Goal: Find specific page/section: Find specific page/section

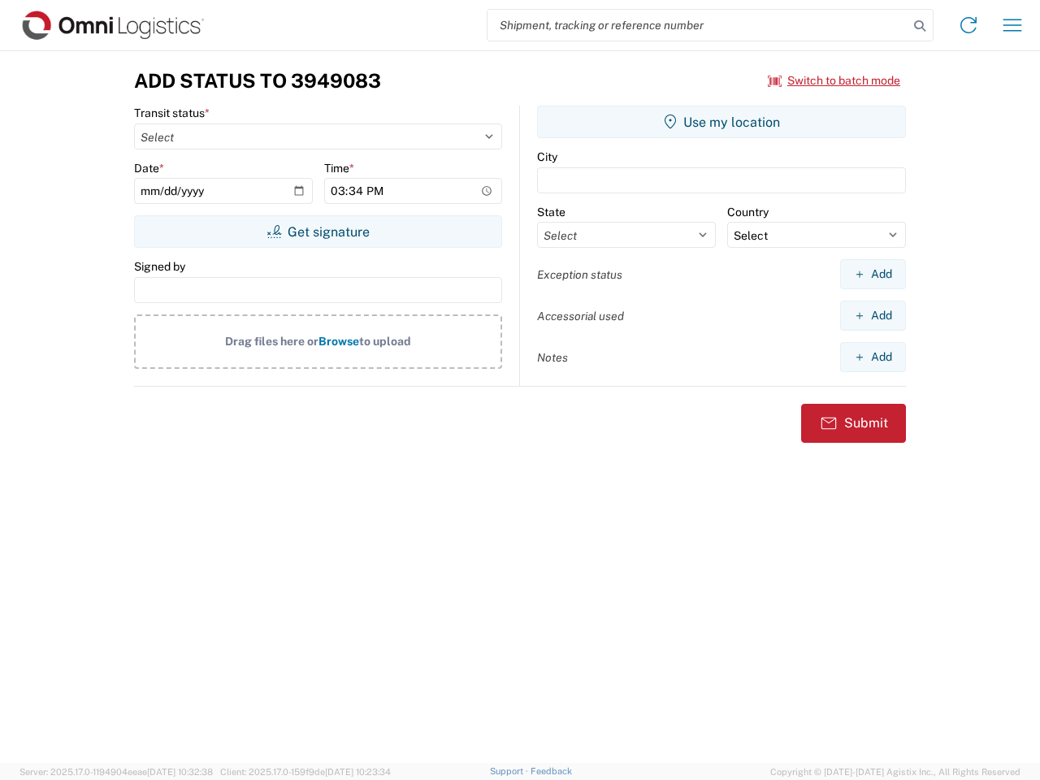
click at [698, 25] on input "search" at bounding box center [697, 25] width 421 height 31
click at [919, 26] on icon at bounding box center [919, 26] width 23 height 23
click at [968, 25] on icon at bounding box center [968, 25] width 26 height 26
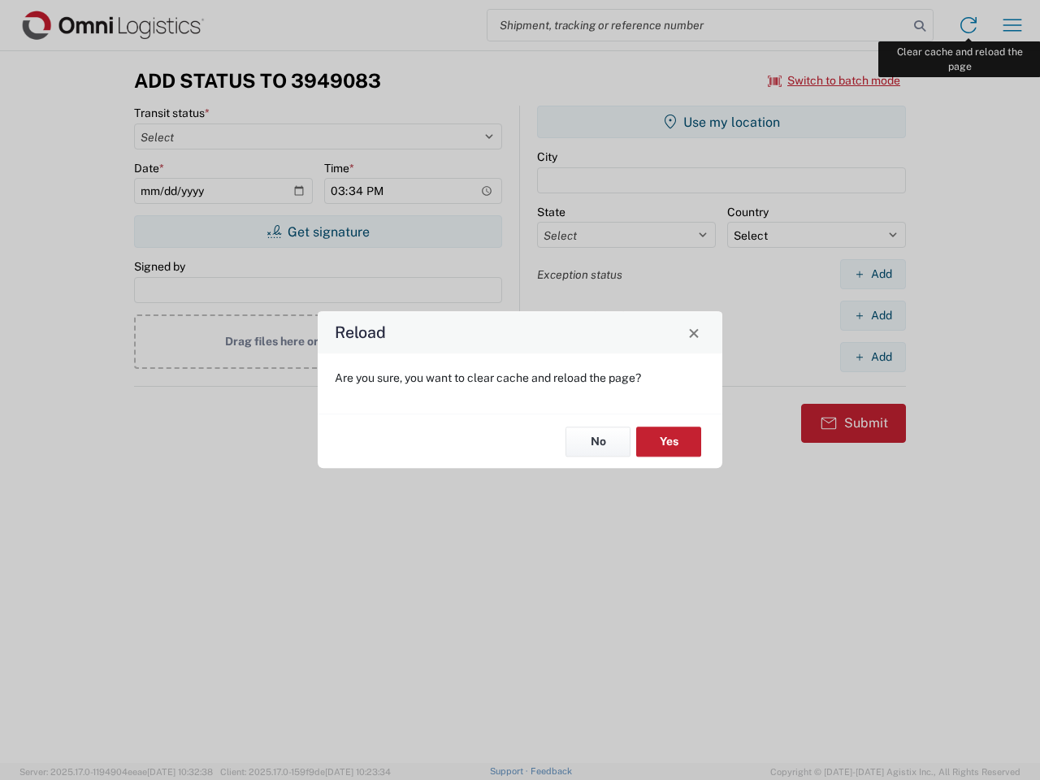
click at [1012, 25] on div "Reload Are you sure, you want to clear cache and reload the page? No Yes" at bounding box center [520, 390] width 1040 height 780
click at [834, 80] on div "Reload Are you sure, you want to clear cache and reload the page? No Yes" at bounding box center [520, 390] width 1040 height 780
click at [318, 231] on div "Reload Are you sure, you want to clear cache and reload the page? No Yes" at bounding box center [520, 390] width 1040 height 780
click at [721, 122] on div "Reload Are you sure, you want to clear cache and reload the page? No Yes" at bounding box center [520, 390] width 1040 height 780
click at [872, 274] on div "Reload Are you sure, you want to clear cache and reload the page? No Yes" at bounding box center [520, 390] width 1040 height 780
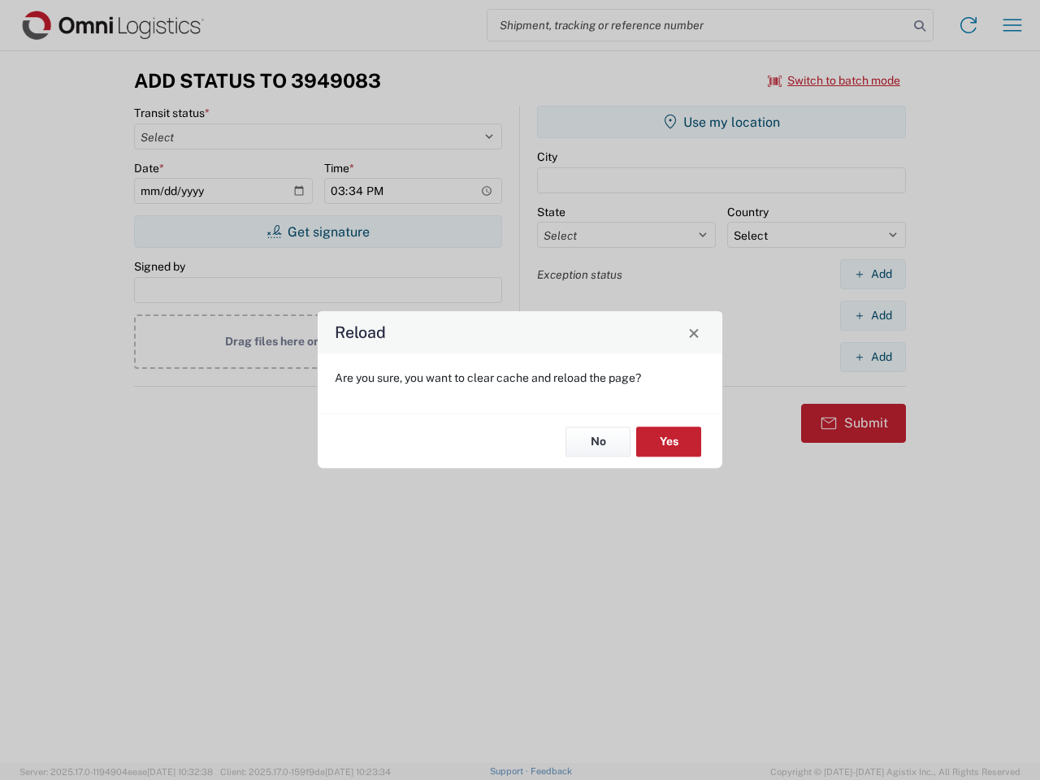
click at [872, 315] on div "Reload Are you sure, you want to clear cache and reload the page? No Yes" at bounding box center [520, 390] width 1040 height 780
click at [872, 357] on div "Reload Are you sure, you want to clear cache and reload the page? No Yes" at bounding box center [520, 390] width 1040 height 780
